Goal: Task Accomplishment & Management: Use online tool/utility

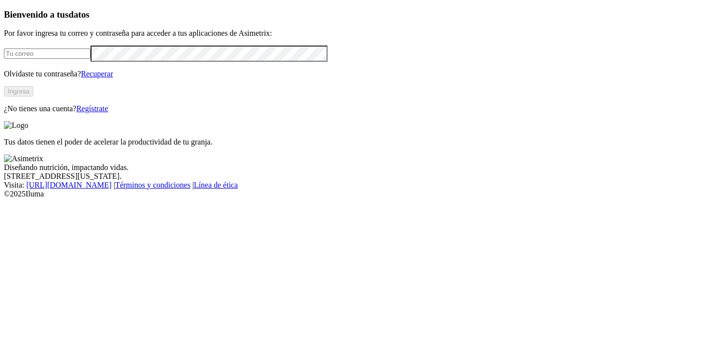
type input "[EMAIL_ADDRESS][PERSON_NAME][DOMAIN_NAME]"
click at [33, 96] on button "Ingresa" at bounding box center [18, 91] width 29 height 10
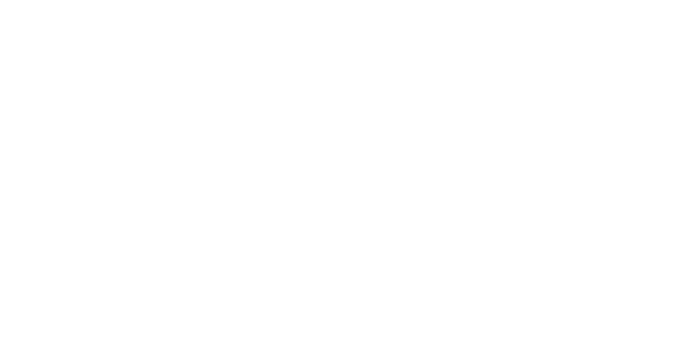
type input "v"
type input "cascabe"
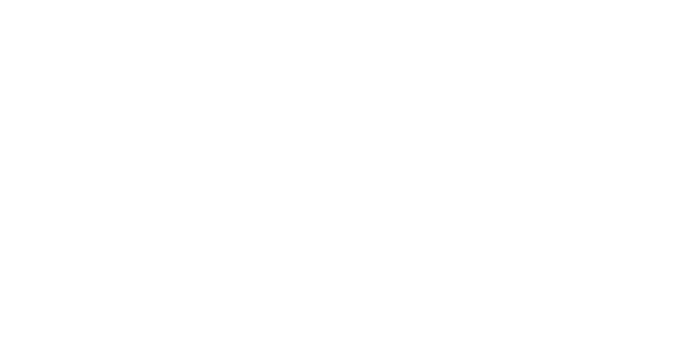
type input "c"
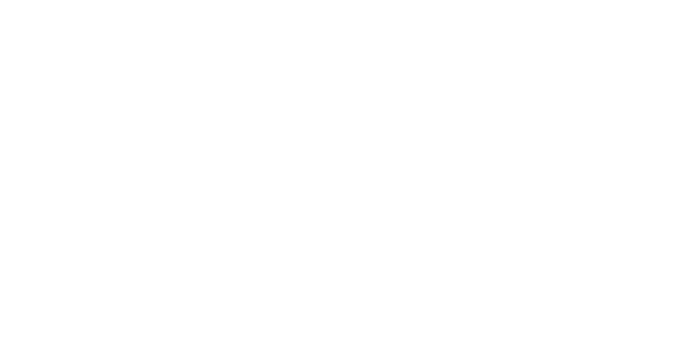
type input "ocarr"
